Goal: Find specific page/section: Find specific page/section

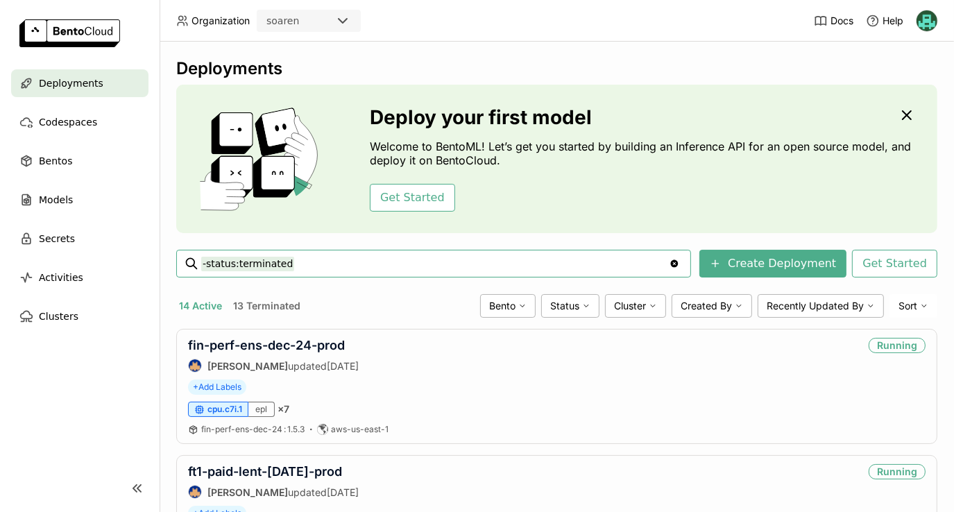
click at [404, 261] on input "-status:terminated" at bounding box center [434, 263] width 467 height 22
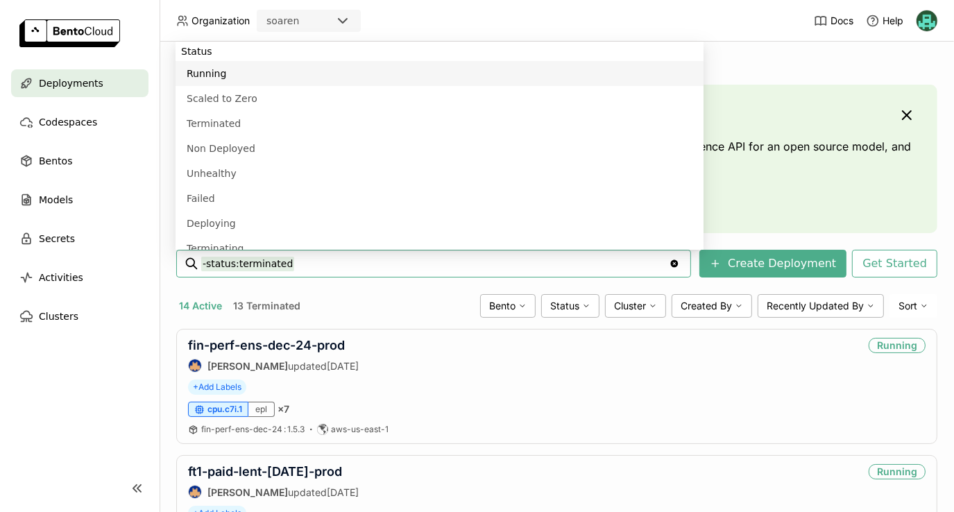
click at [404, 261] on input "-status:terminated" at bounding box center [434, 263] width 467 height 22
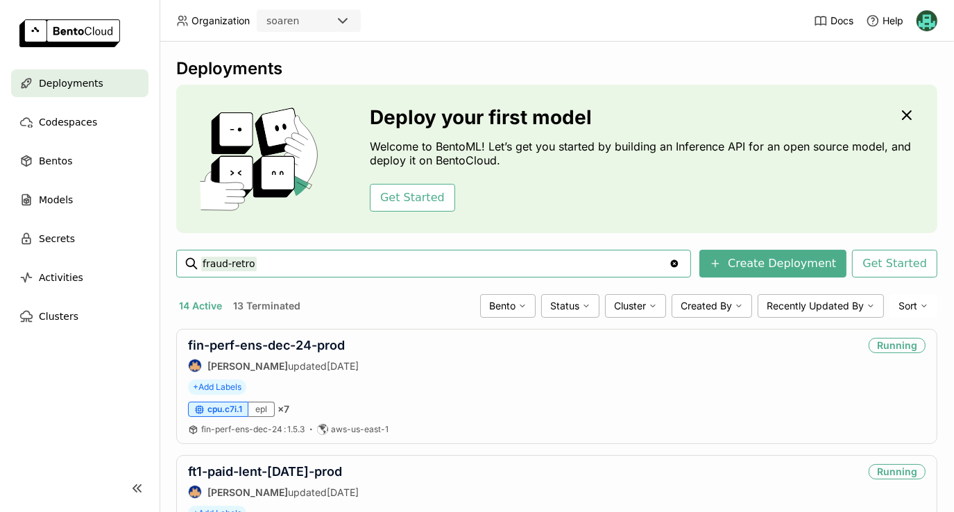
type input "fraud-retro"
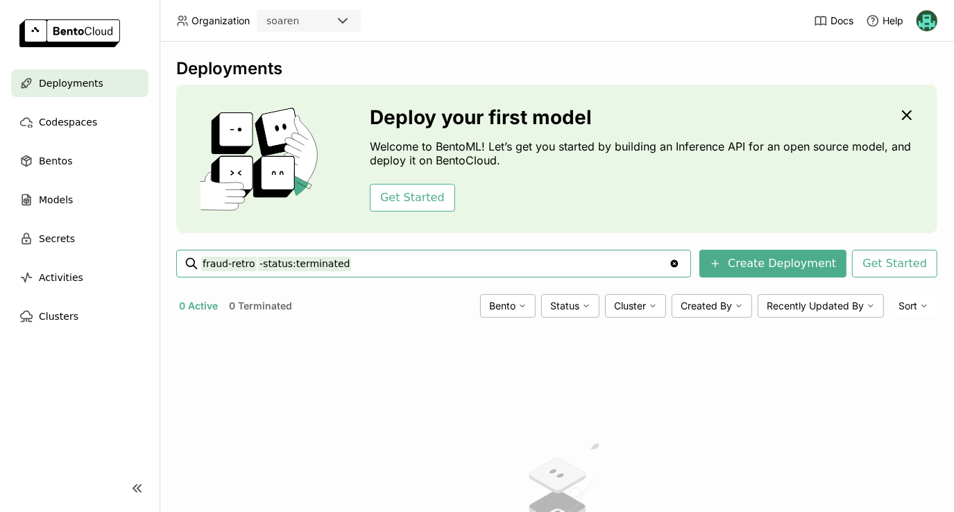
click at [397, 261] on input "fraud-retro -status:terminated" at bounding box center [434, 263] width 467 height 22
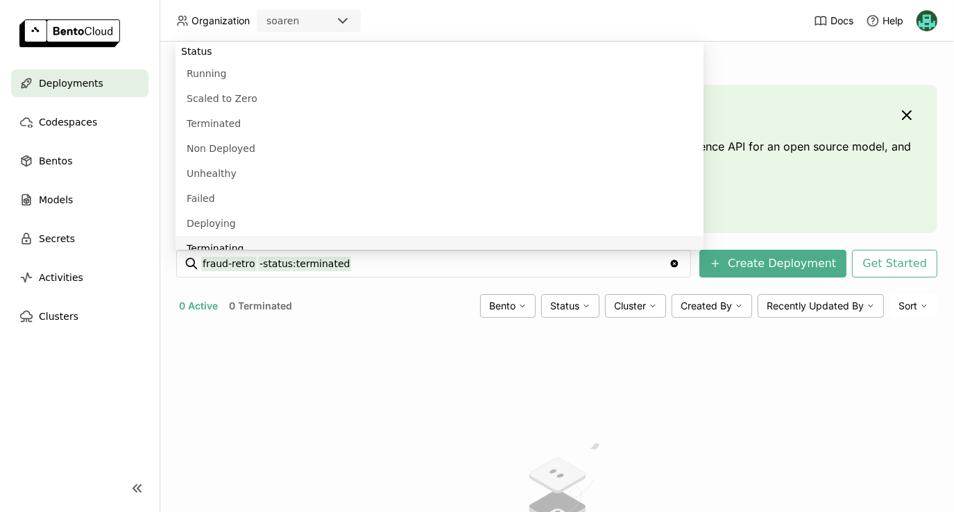
click at [678, 265] on icon "Clear value" at bounding box center [675, 264] width 8 height 8
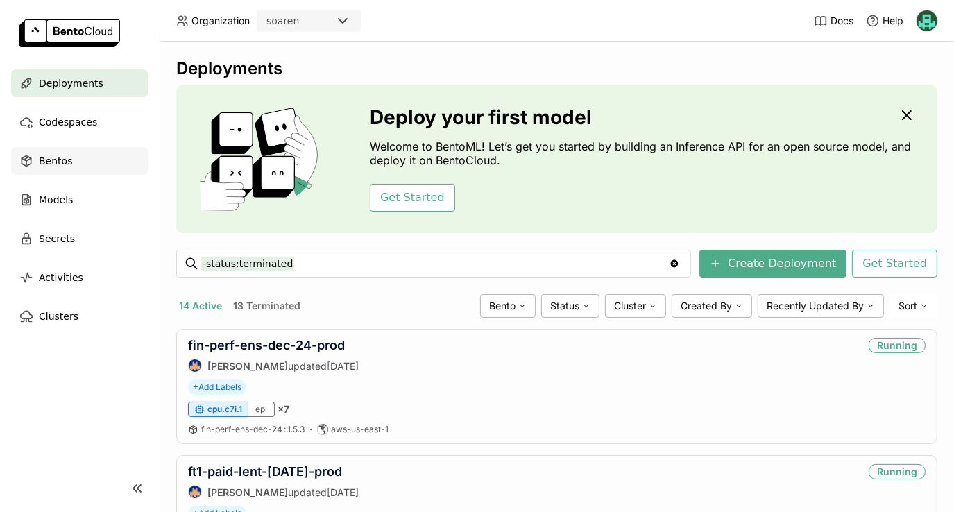
click at [65, 170] on div "Bentos" at bounding box center [79, 161] width 137 height 28
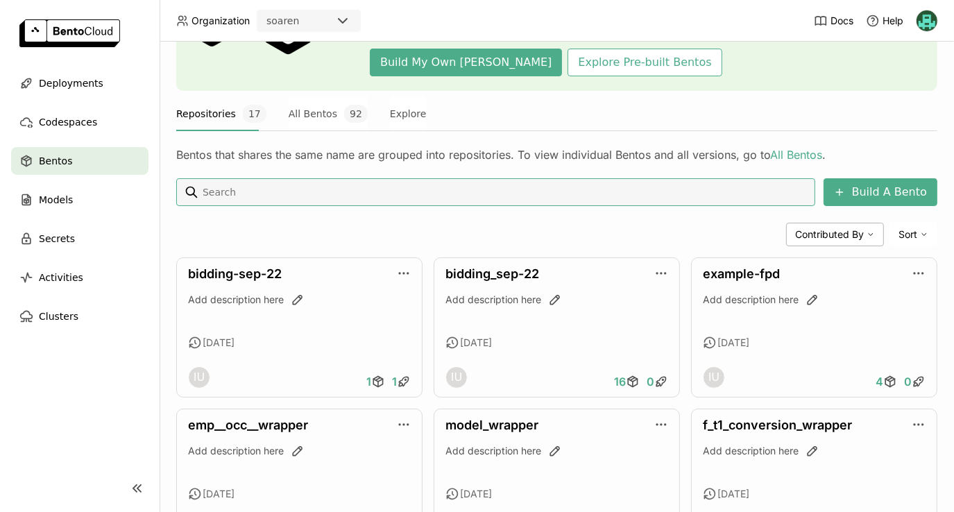
scroll to position [144, 0]
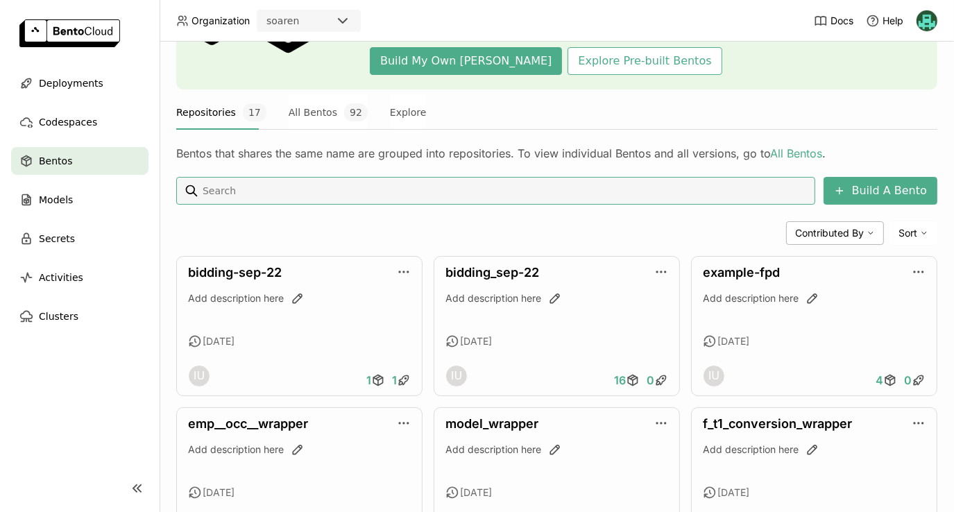
click at [405, 191] on input at bounding box center [505, 191] width 608 height 22
type input "t"
type input "fraud-retro"
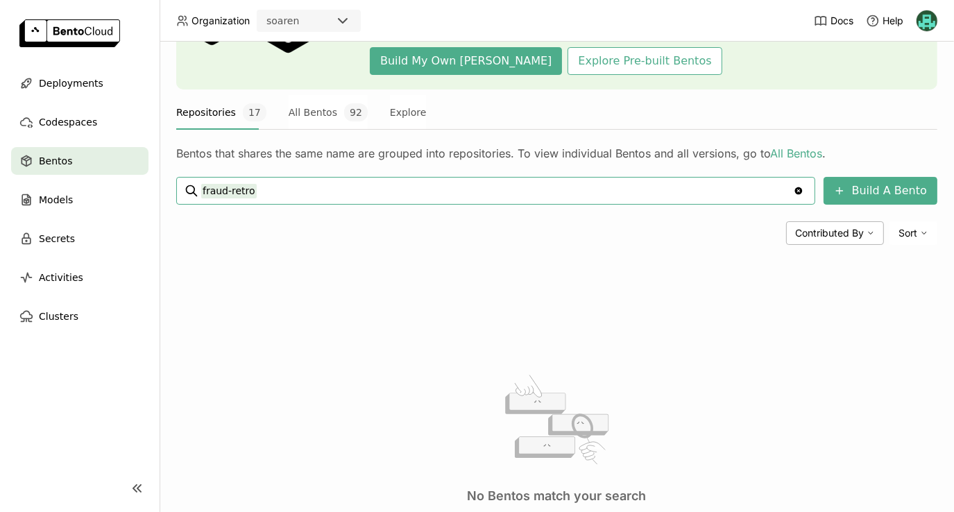
click at [376, 194] on input "fraud-retro" at bounding box center [497, 191] width 592 height 22
type input "r"
type input "fraud"
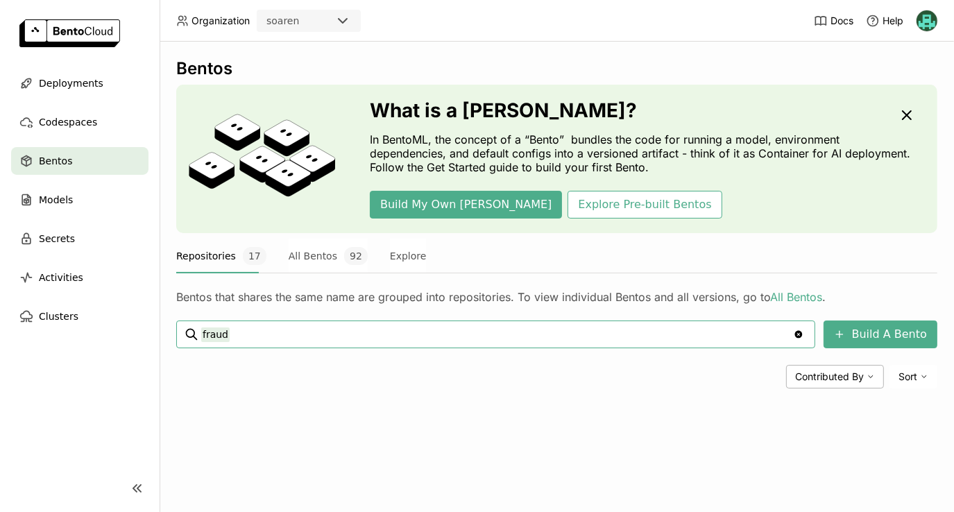
click at [259, 334] on input "fraud" at bounding box center [497, 334] width 592 height 22
click at [196, 259] on button "Repositories 17" at bounding box center [221, 256] width 90 height 35
